Goal: Task Accomplishment & Management: Use online tool/utility

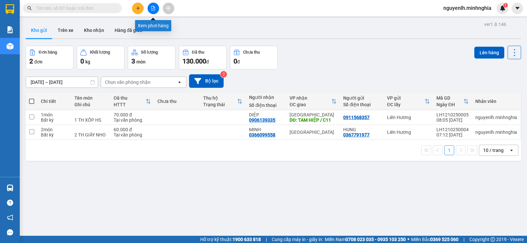
click at [152, 9] on icon "file-add" at bounding box center [153, 8] width 5 height 5
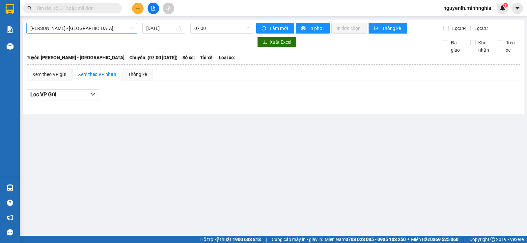
drag, startPoint x: 103, startPoint y: 26, endPoint x: 94, endPoint y: 26, distance: 8.9
click at [102, 26] on span "[PERSON_NAME] - [GEOGRAPHIC_DATA]" at bounding box center [81, 28] width 103 height 10
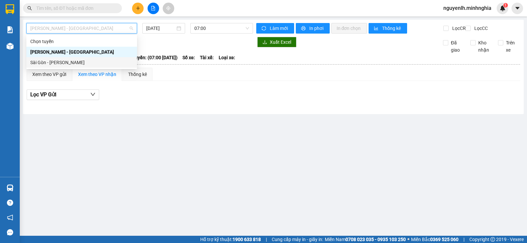
click at [36, 61] on div "Sài Gòn - [PERSON_NAME]" at bounding box center [81, 62] width 103 height 7
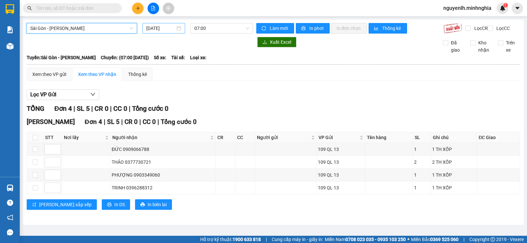
click at [163, 29] on input "[DATE]" at bounding box center [160, 28] width 29 height 7
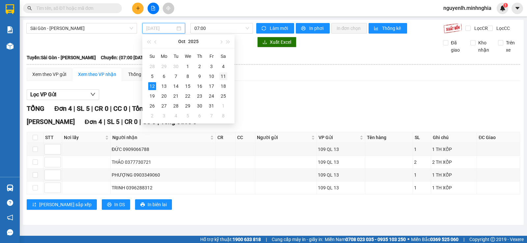
click at [220, 75] on div "11" at bounding box center [223, 76] width 8 height 8
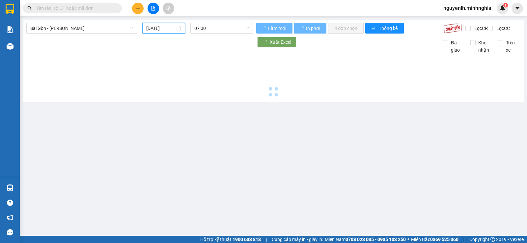
type input "[DATE]"
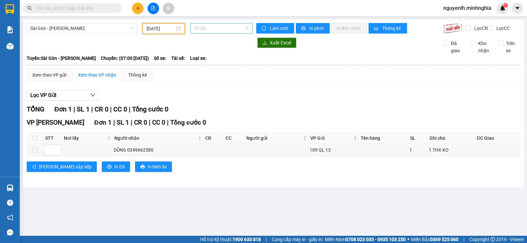
click at [223, 23] on span "07:00" at bounding box center [221, 28] width 54 height 10
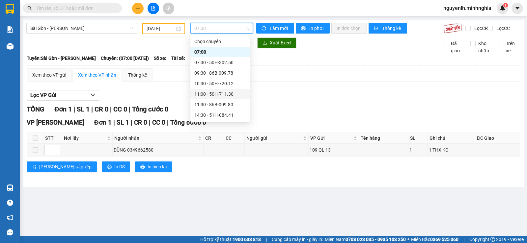
scroll to position [63, 0]
click at [214, 115] on div "22:00 - 50H-363.64" at bounding box center [219, 115] width 51 height 7
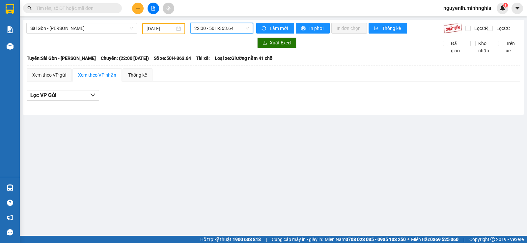
click at [229, 27] on span "22:00 - 50H-363.64" at bounding box center [221, 28] width 54 height 10
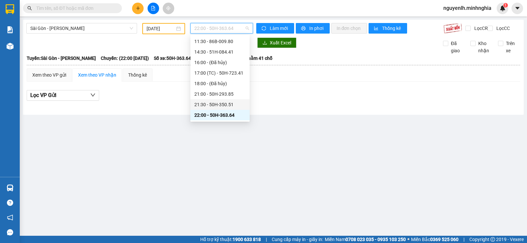
click at [223, 104] on div "21:30 - 50H-350.51" at bounding box center [219, 104] width 51 height 7
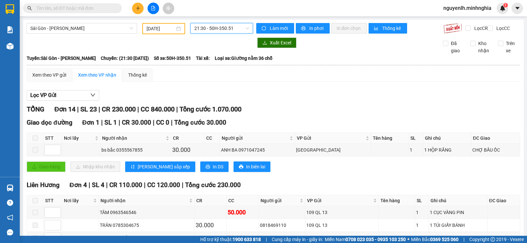
scroll to position [132, 0]
